Goal: Information Seeking & Learning: Learn about a topic

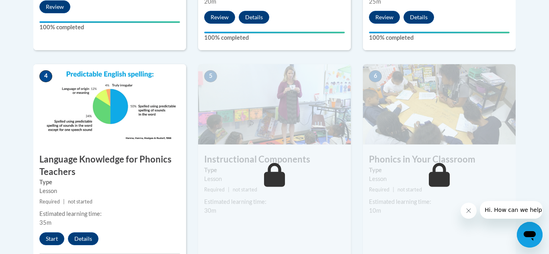
scroll to position [417, 0]
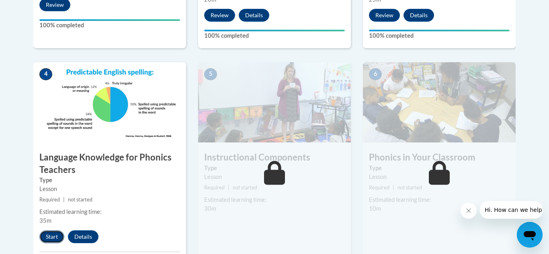
click at [53, 236] on button "Start" at bounding box center [51, 237] width 25 height 13
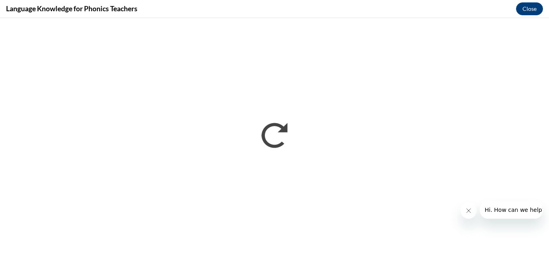
scroll to position [0, 0]
